Goal: Register for event/course

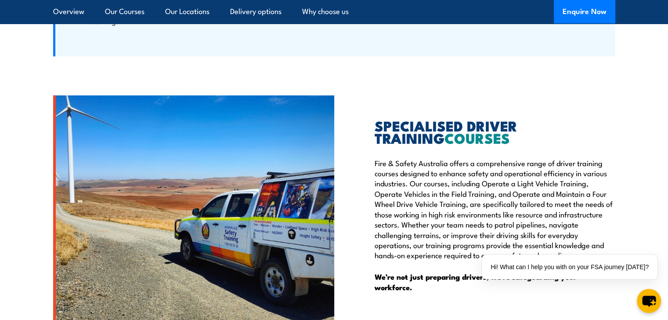
scroll to position [2367, 0]
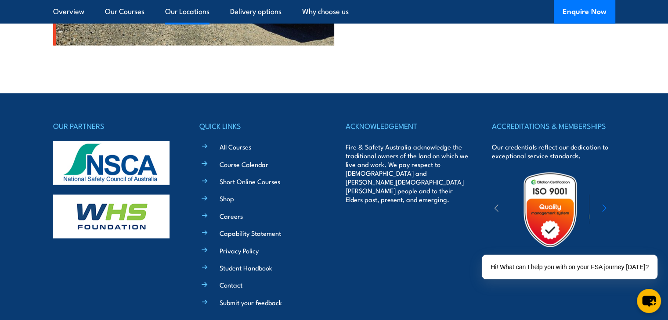
click at [198, 13] on link "Our Locations" at bounding box center [187, 11] width 44 height 23
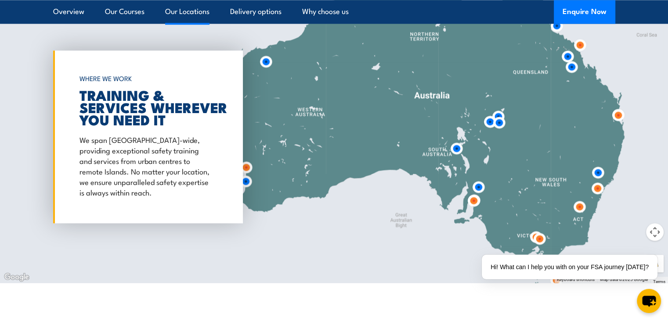
scroll to position [1209, 0]
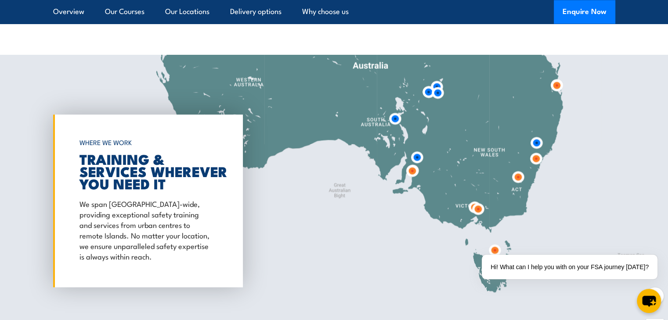
drag, startPoint x: 561, startPoint y: 237, endPoint x: 499, endPoint y: 142, distance: 113.0
click at [499, 142] on div at bounding box center [334, 201] width 668 height 292
click at [660, 251] on div "✕" at bounding box center [659, 253] width 10 height 10
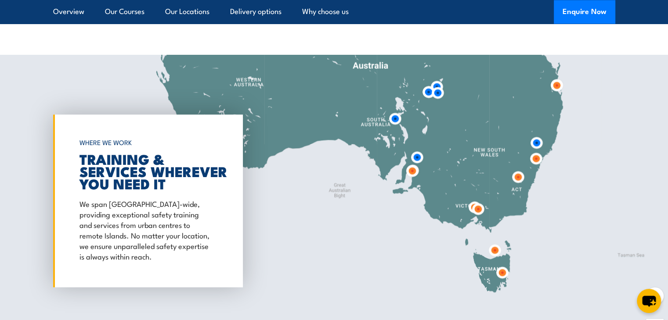
click at [663, 295] on div at bounding box center [334, 201] width 668 height 292
click at [517, 176] on img at bounding box center [518, 177] width 16 height 16
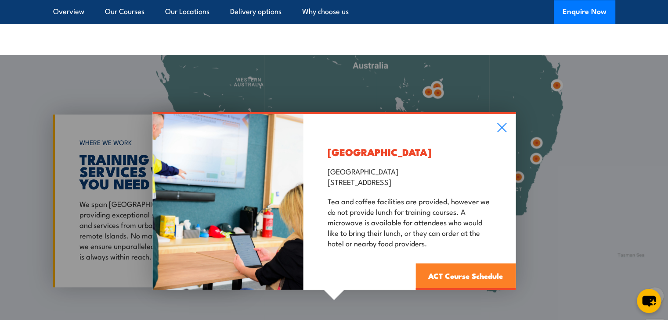
click at [432, 273] on link "ACT Course Schedule" at bounding box center [465, 276] width 100 height 26
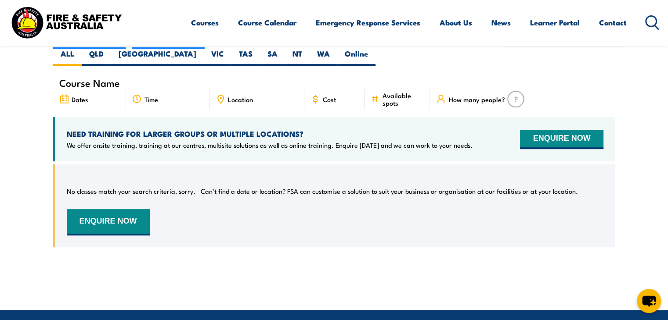
click at [64, 94] on icon at bounding box center [64, 99] width 10 height 10
click at [143, 89] on div "Time" at bounding box center [167, 99] width 83 height 21
click at [226, 89] on div "Location" at bounding box center [256, 99] width 95 height 21
click at [324, 96] on span "Cost" at bounding box center [329, 99] width 13 height 7
click at [399, 92] on span "Available spots" at bounding box center [403, 99] width 42 height 15
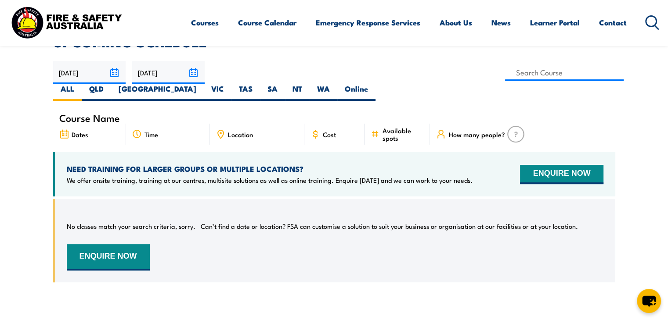
scroll to position [237, 0]
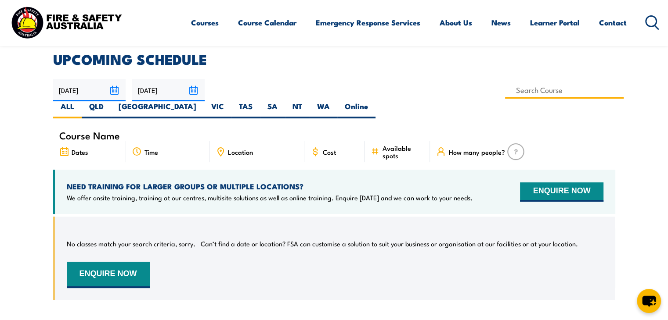
click at [505, 87] on input at bounding box center [564, 90] width 119 height 17
click at [279, 108] on article "UPCOMING SCHEDULE 06/10/2025 05/12/2025" at bounding box center [334, 183] width 562 height 261
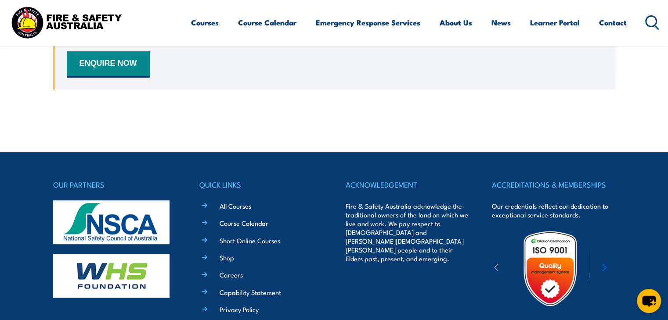
scroll to position [518, 0]
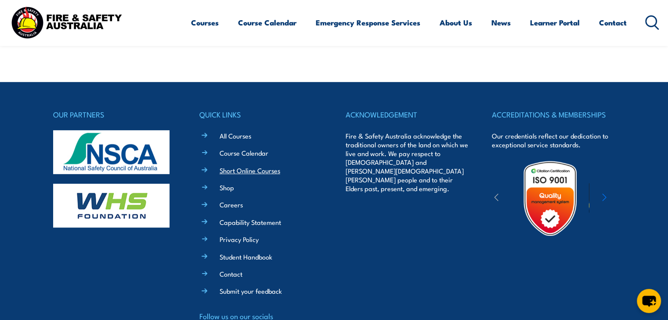
click at [233, 166] on link "Short Online Courses" at bounding box center [250, 170] width 61 height 9
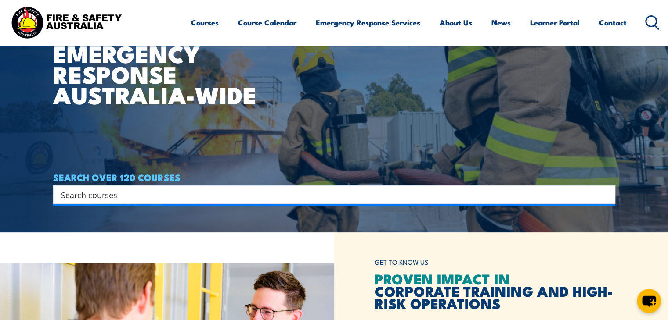
scroll to position [158, 0]
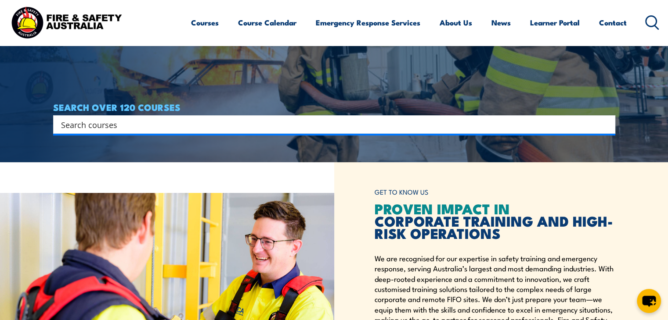
click at [242, 121] on input "Search input" at bounding box center [328, 124] width 535 height 13
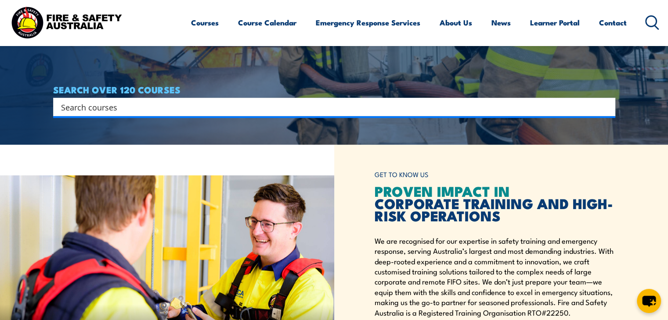
click at [357, 171] on div "GET TO KNOW US PROVEN IMPACT IN CORPORATE TRAINING AND HIGH-RISK OPERATIONS We …" at bounding box center [501, 265] width 334 height 241
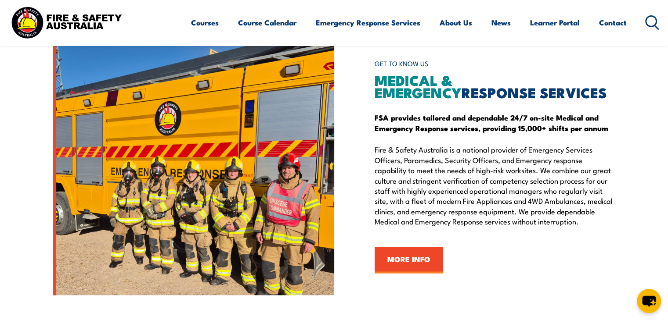
scroll to position [1016, 0]
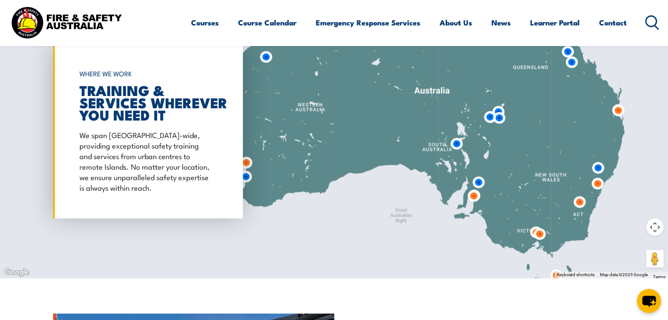
click at [578, 201] on img at bounding box center [579, 202] width 16 height 16
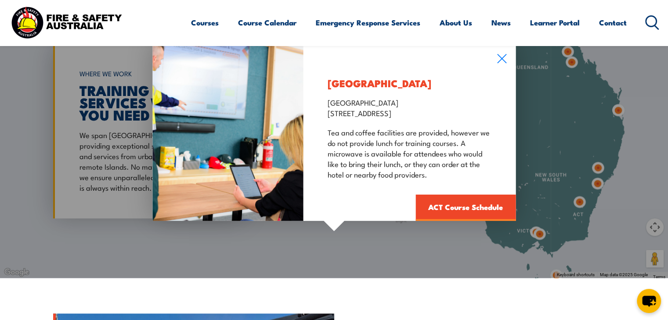
click at [335, 230] on div "Canberra Garden City Hotel Canberra 55 Jerrabomberra Ave, Narrabundah, ACT, 260…" at bounding box center [334, 132] width 668 height 292
click at [453, 204] on link "ACT Course Schedule" at bounding box center [465, 207] width 100 height 26
